Goal: Task Accomplishment & Management: Complete application form

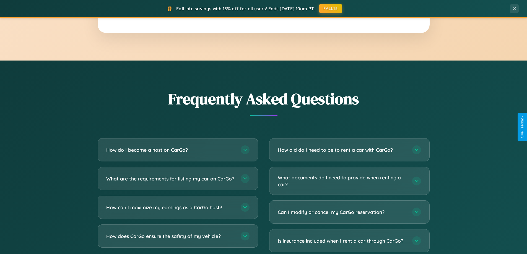
scroll to position [1065, 0]
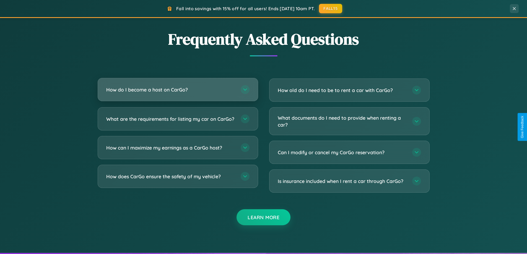
click at [178, 90] on h3 "How do I become a host on CarGo?" at bounding box center [170, 89] width 129 height 7
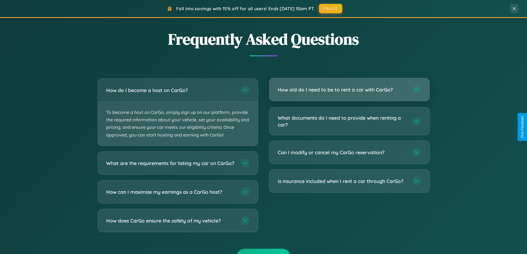
click at [349, 90] on h3 "How old do I need to be to rent a car with CarGo?" at bounding box center [342, 89] width 129 height 7
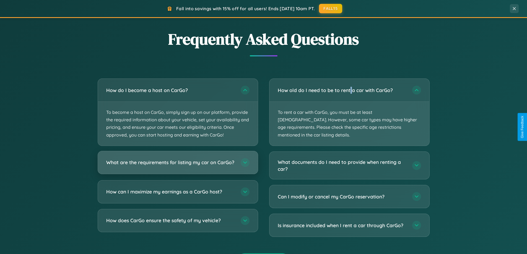
click at [178, 165] on h3 "What are the requirements for listing my car on CarGo?" at bounding box center [170, 162] width 129 height 7
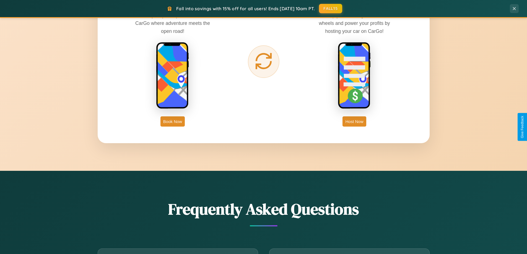
scroll to position [889, 0]
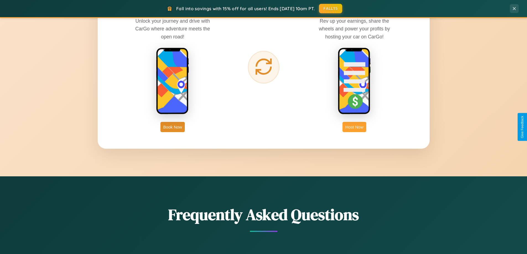
click at [354, 127] on button "Host Now" at bounding box center [354, 127] width 24 height 10
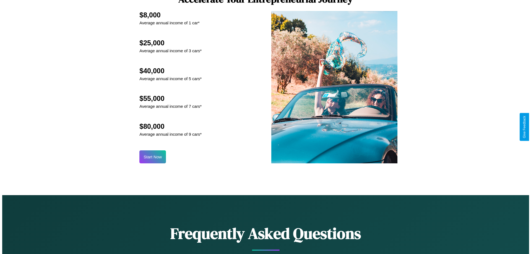
scroll to position [577, 0]
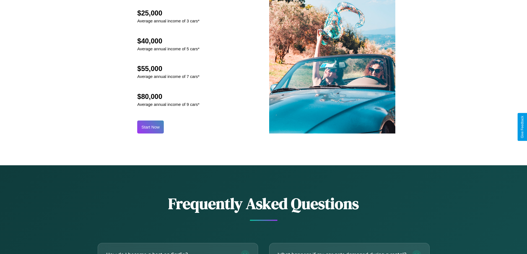
click at [150, 127] on button "Start Now" at bounding box center [150, 127] width 27 height 13
